Goal: Task Accomplishment & Management: Manage account settings

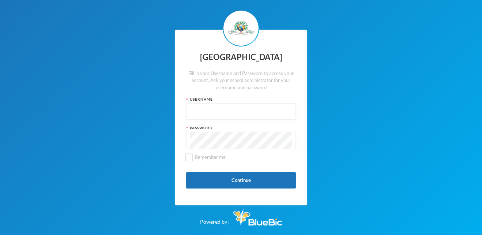
drag, startPoint x: 264, startPoint y: 70, endPoint x: 258, endPoint y: 71, distance: 6.0
click at [258, 71] on div "Fill in your Username and Password to access your account. Ask your school admi…" at bounding box center [241, 81] width 110 height 22
click at [194, 116] on input "text" at bounding box center [241, 111] width 102 height 16
click at [226, 118] on input "glh24c159" at bounding box center [241, 111] width 102 height 16
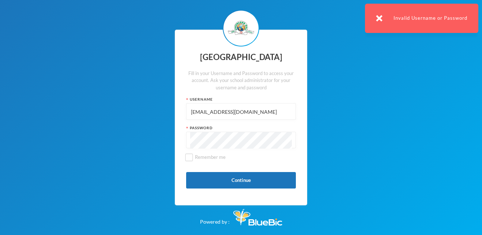
click at [390, 107] on div "Greenland Hall Fill in your Username and Password to access your account. Ask y…" at bounding box center [241, 117] width 482 height 235
drag, startPoint x: 293, startPoint y: 136, endPoint x: 265, endPoint y: 111, distance: 37.1
click at [265, 111] on div "Greenland Hall Fill in your Username and Password to access your account. Ask y…" at bounding box center [241, 117] width 132 height 175
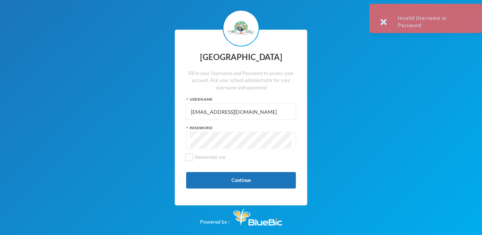
click at [265, 111] on input "[EMAIL_ADDRESS][DOMAIN_NAME]" at bounding box center [241, 111] width 102 height 16
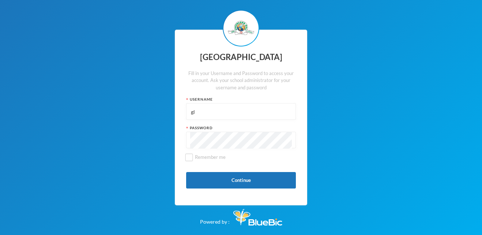
type input "g"
click at [238, 116] on input "text" at bounding box center [241, 111] width 102 height 16
click at [191, 111] on input "text" at bounding box center [241, 111] width 102 height 16
click at [206, 114] on input "glh23c15" at bounding box center [241, 111] width 102 height 16
click at [214, 119] on input "glh24c15" at bounding box center [241, 111] width 102 height 16
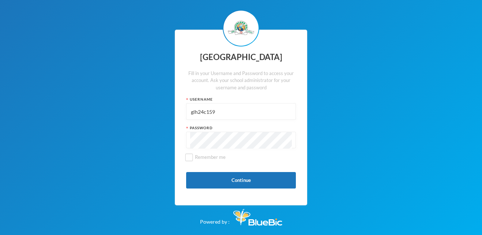
type input "glh24c159"
click at [188, 141] on div at bounding box center [241, 140] width 110 height 16
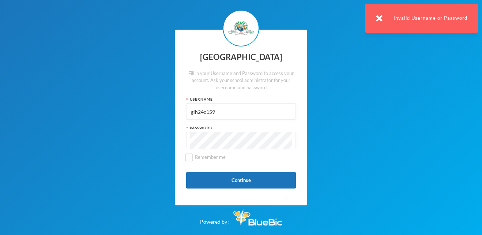
click at [236, 170] on div "Greenland Hall Fill in your Username and Password to access your account. Ask y…" at bounding box center [241, 117] width 132 height 175
click at [241, 170] on div "Greenland Hall Fill in your Username and Password to access your account. Ask y…" at bounding box center [241, 117] width 132 height 175
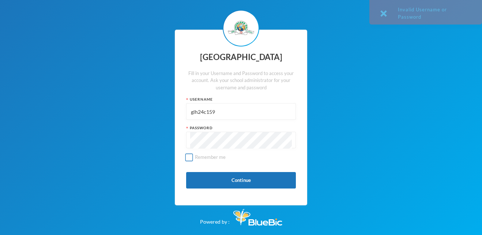
click at [218, 164] on label "Remember me" at bounding box center [241, 160] width 110 height 13
click at [193, 161] on input "Remember me" at bounding box center [189, 157] width 8 height 8
checkbox input "true"
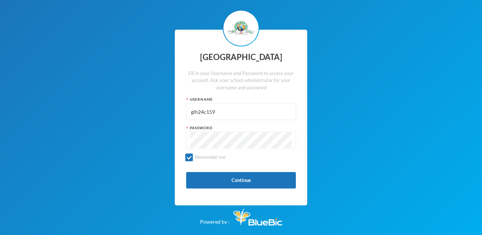
click at [347, 121] on div "Greenland Hall Fill in your Username and Password to access your account. Ask y…" at bounding box center [241, 117] width 482 height 235
click at [347, 97] on div "Greenland Hall Fill in your Username and Password to access your account. Ask y…" at bounding box center [241, 117] width 482 height 235
click at [222, 202] on div "Greenland Hall Fill in your Username and Password to access your account. Ask y…" at bounding box center [241, 117] width 132 height 175
click at [216, 190] on div "Greenland Hall Fill in your Username and Password to access your account. Ask y…" at bounding box center [241, 117] width 132 height 175
click at [214, 183] on button "Continue" at bounding box center [241, 180] width 110 height 16
